Goal: Task Accomplishment & Management: Manage account settings

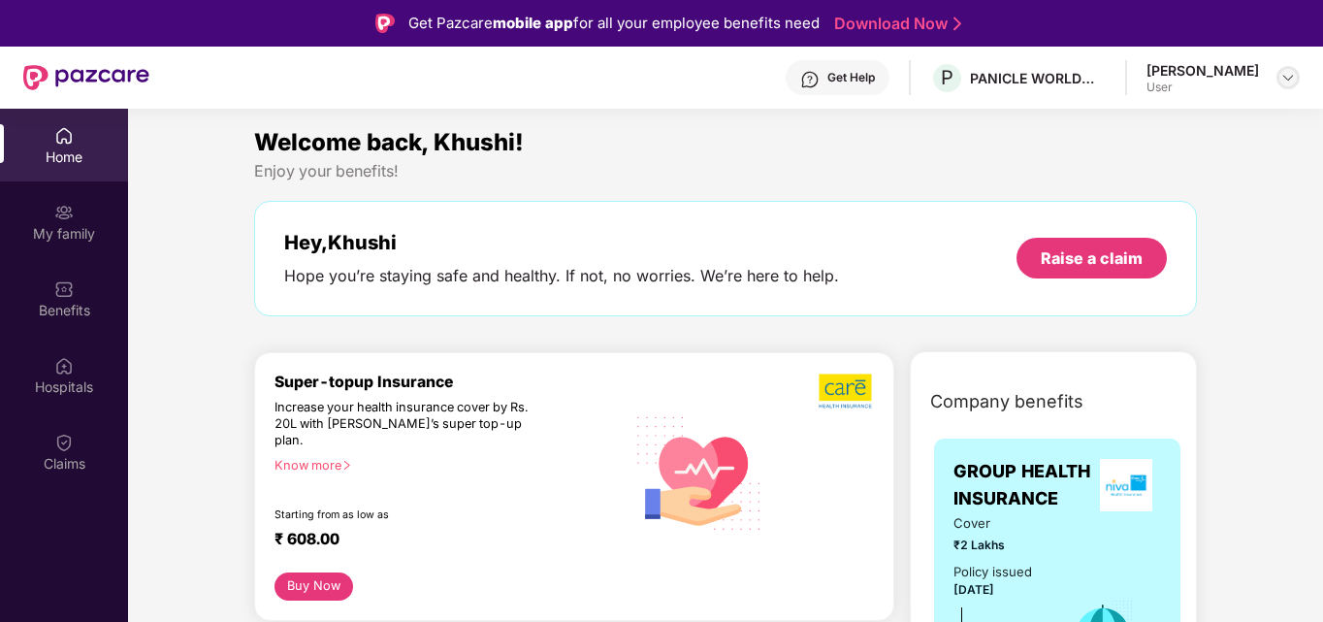
click at [1292, 78] on img at bounding box center [1288, 78] width 16 height 16
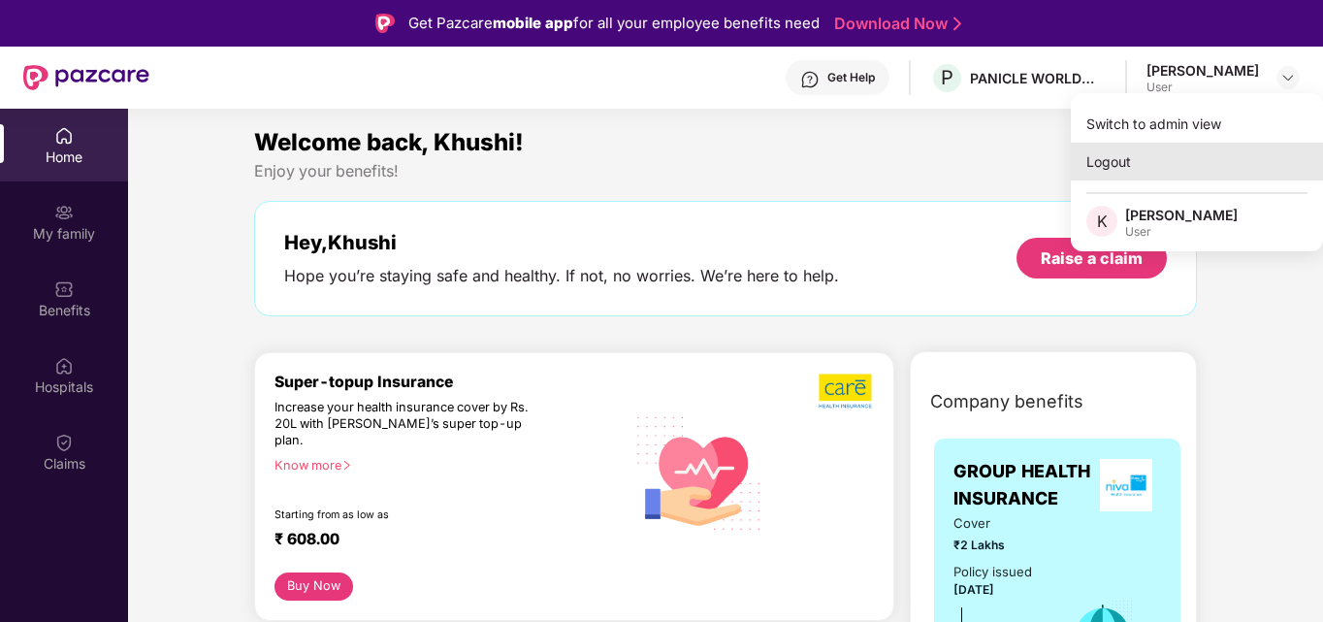
click at [1192, 143] on div "Logout" at bounding box center [1197, 162] width 252 height 38
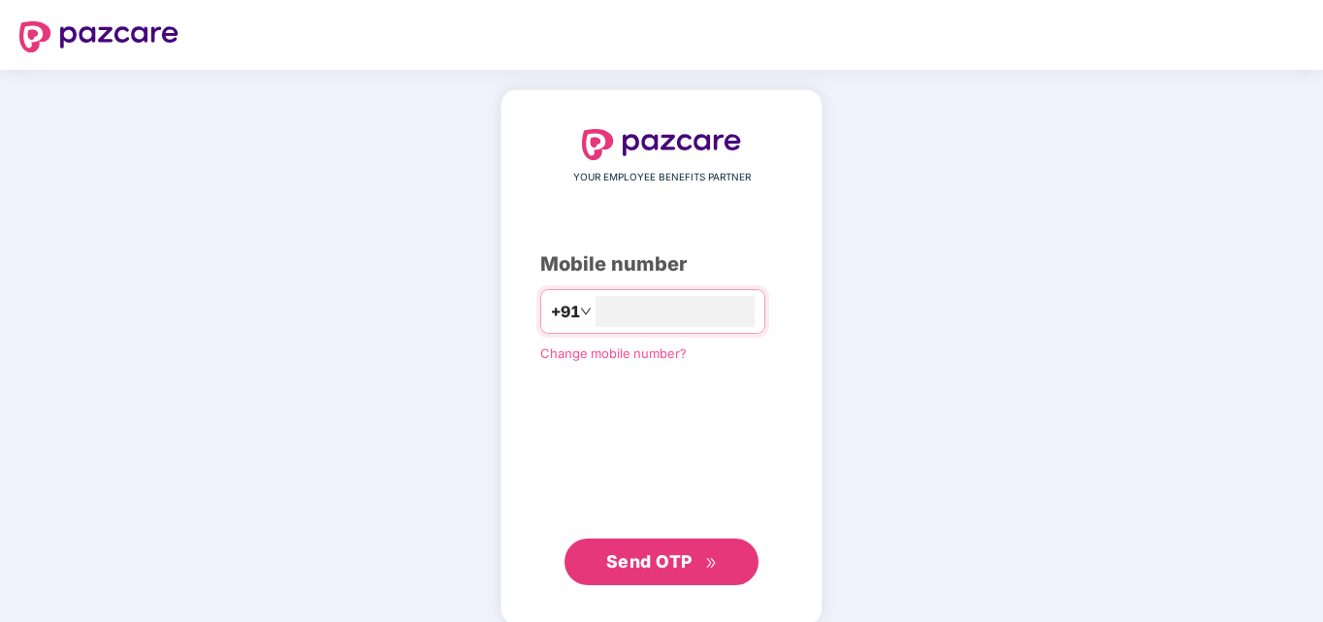
type input "**********"
click at [651, 558] on span "Send OTP" at bounding box center [649, 559] width 86 height 20
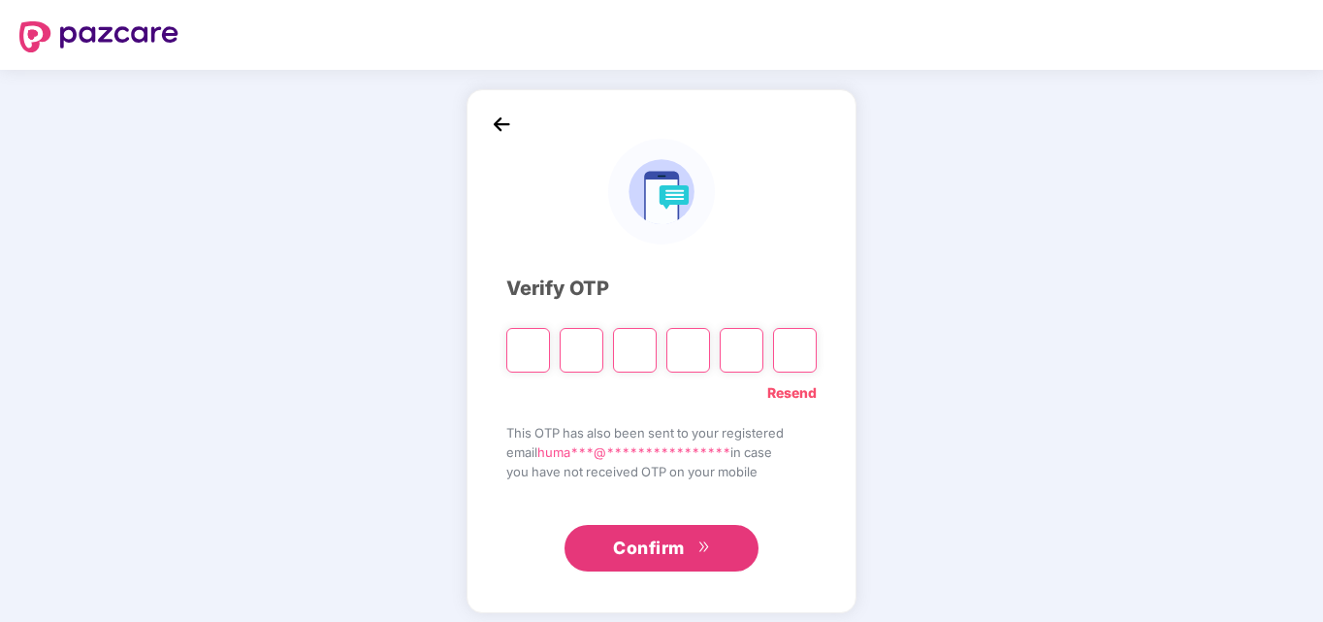
type input "*"
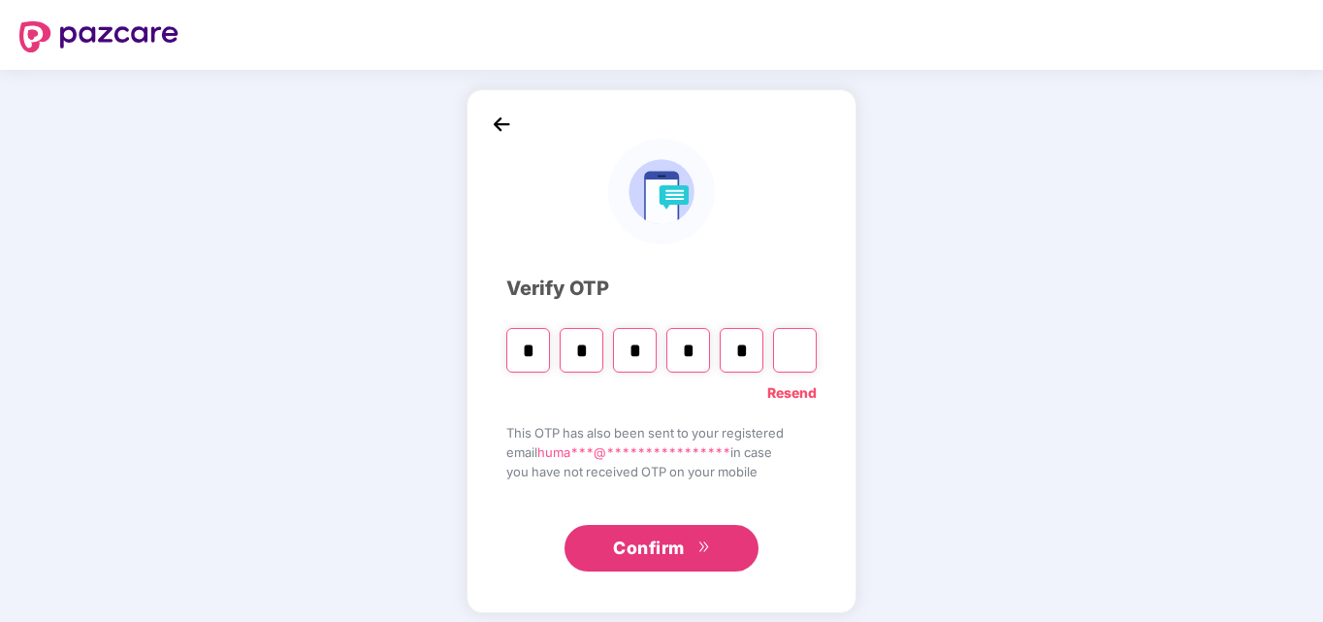
type input "*"
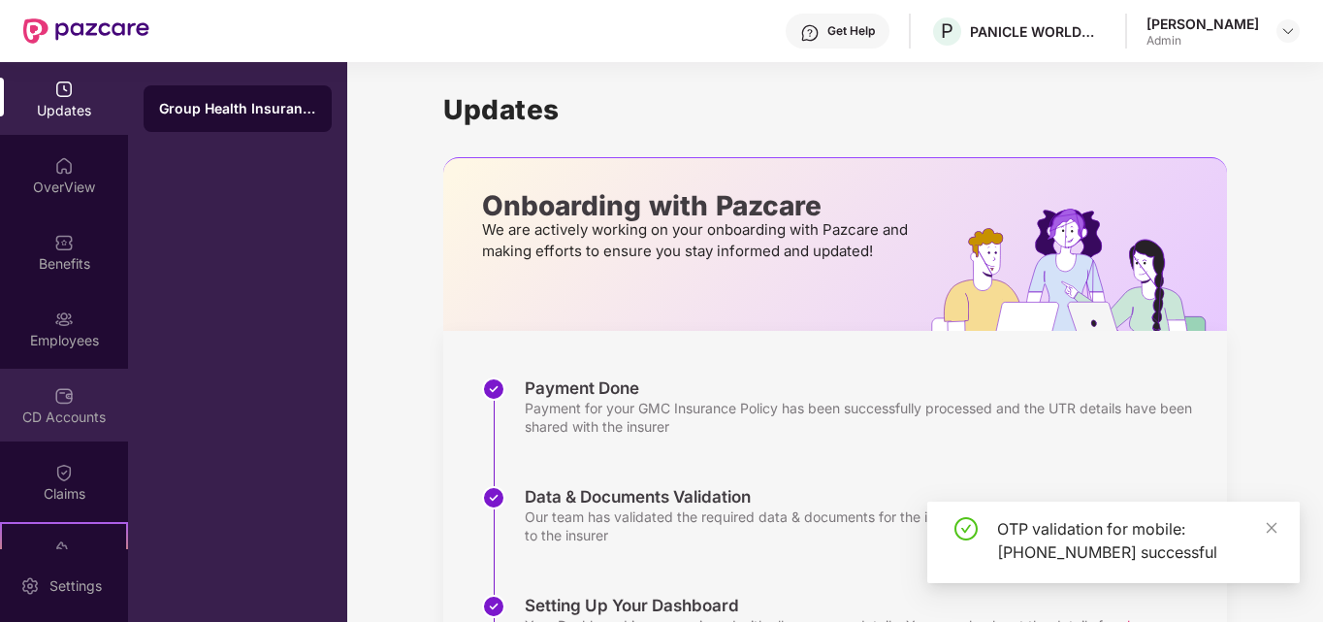
click at [74, 420] on div "CD Accounts" at bounding box center [64, 416] width 128 height 19
